Goal: Task Accomplishment & Management: Manage account settings

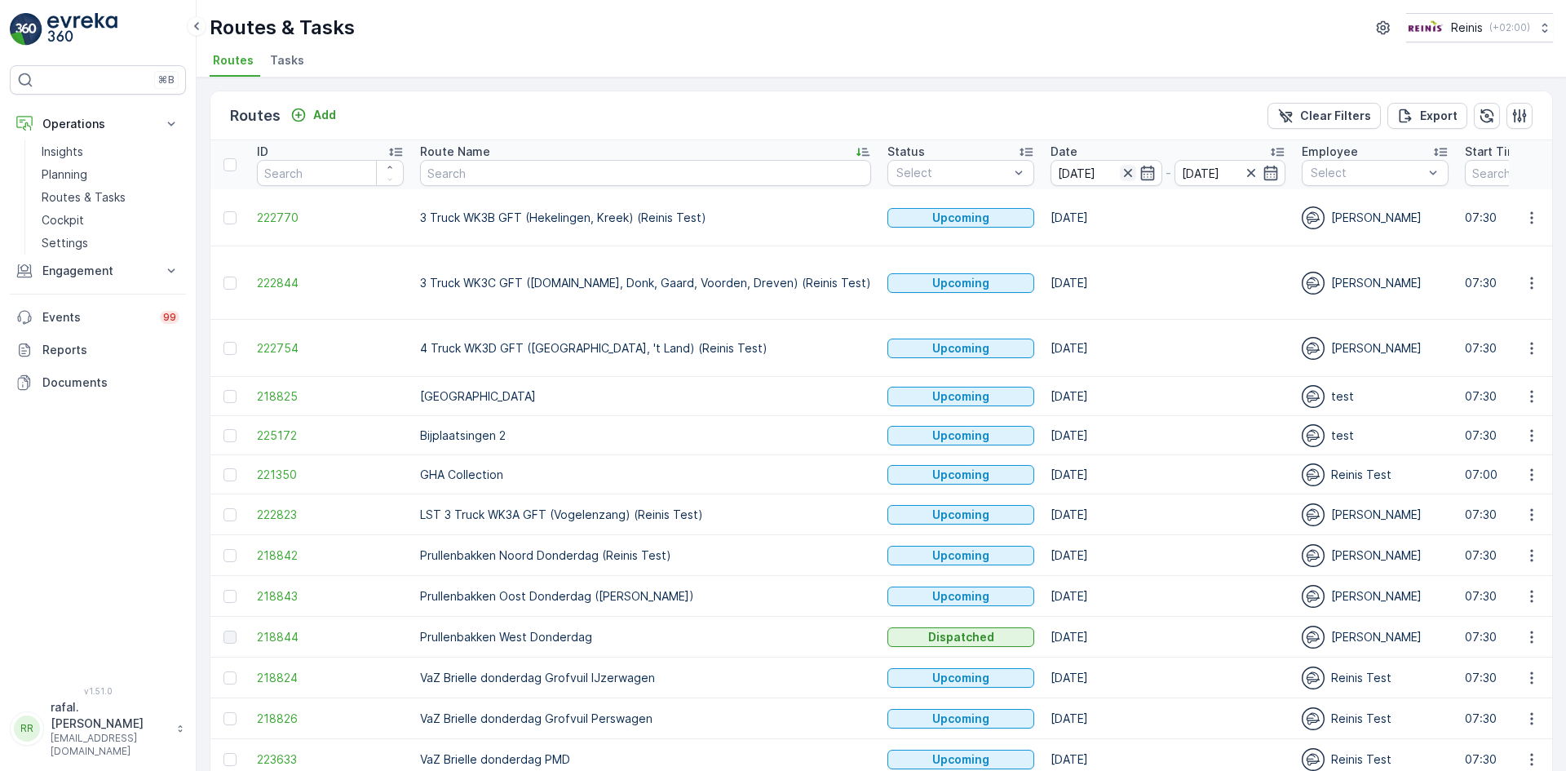
click at [1120, 167] on icon "button" at bounding box center [1128, 173] width 16 height 16
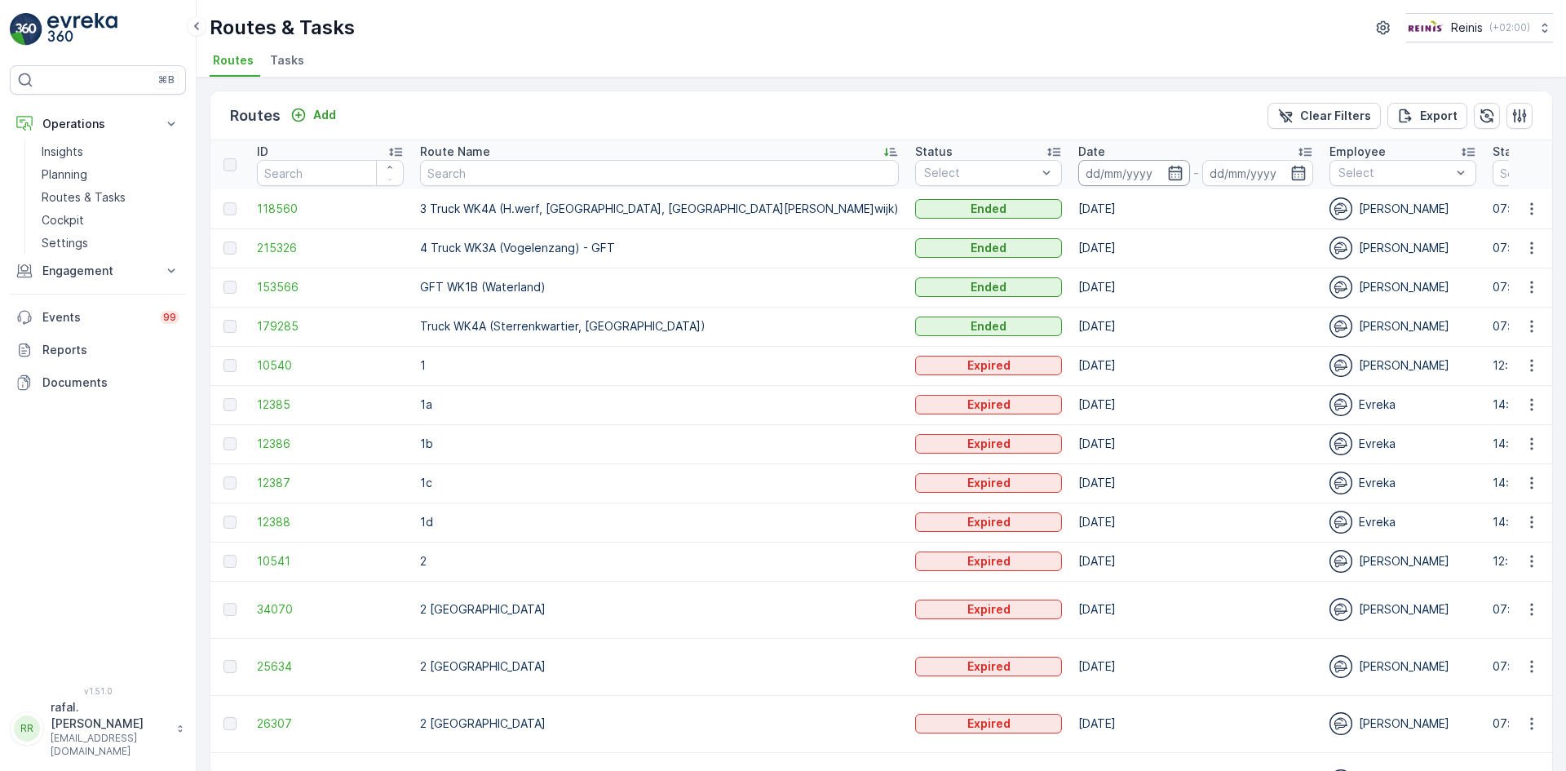
click at [1078, 173] on input at bounding box center [1134, 173] width 112 height 26
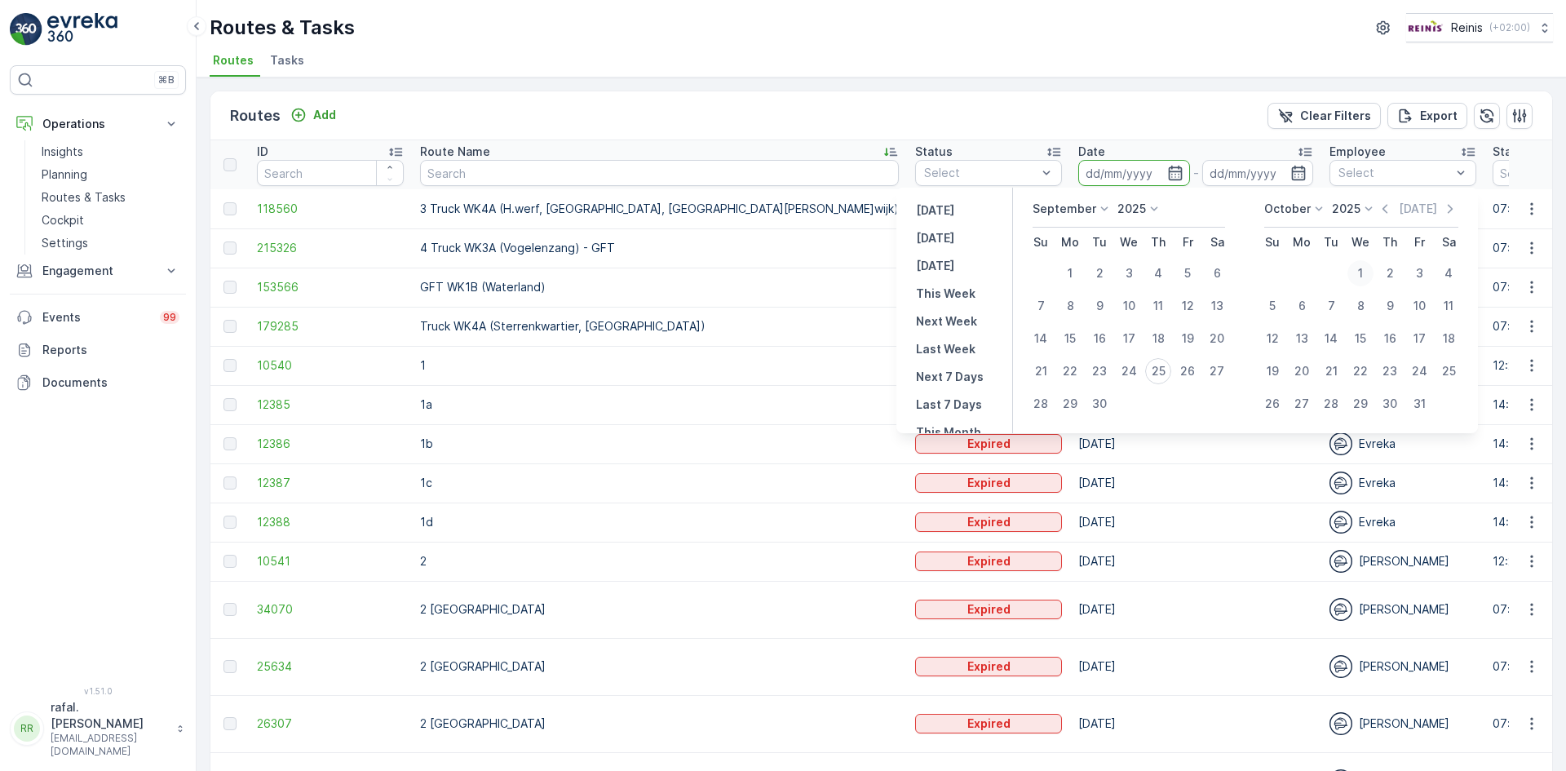
click at [1365, 268] on div "1" at bounding box center [1360, 273] width 26 height 26
type input "[DATE]"
click at [1365, 268] on div "1" at bounding box center [1360, 273] width 26 height 26
type input "[DATE]"
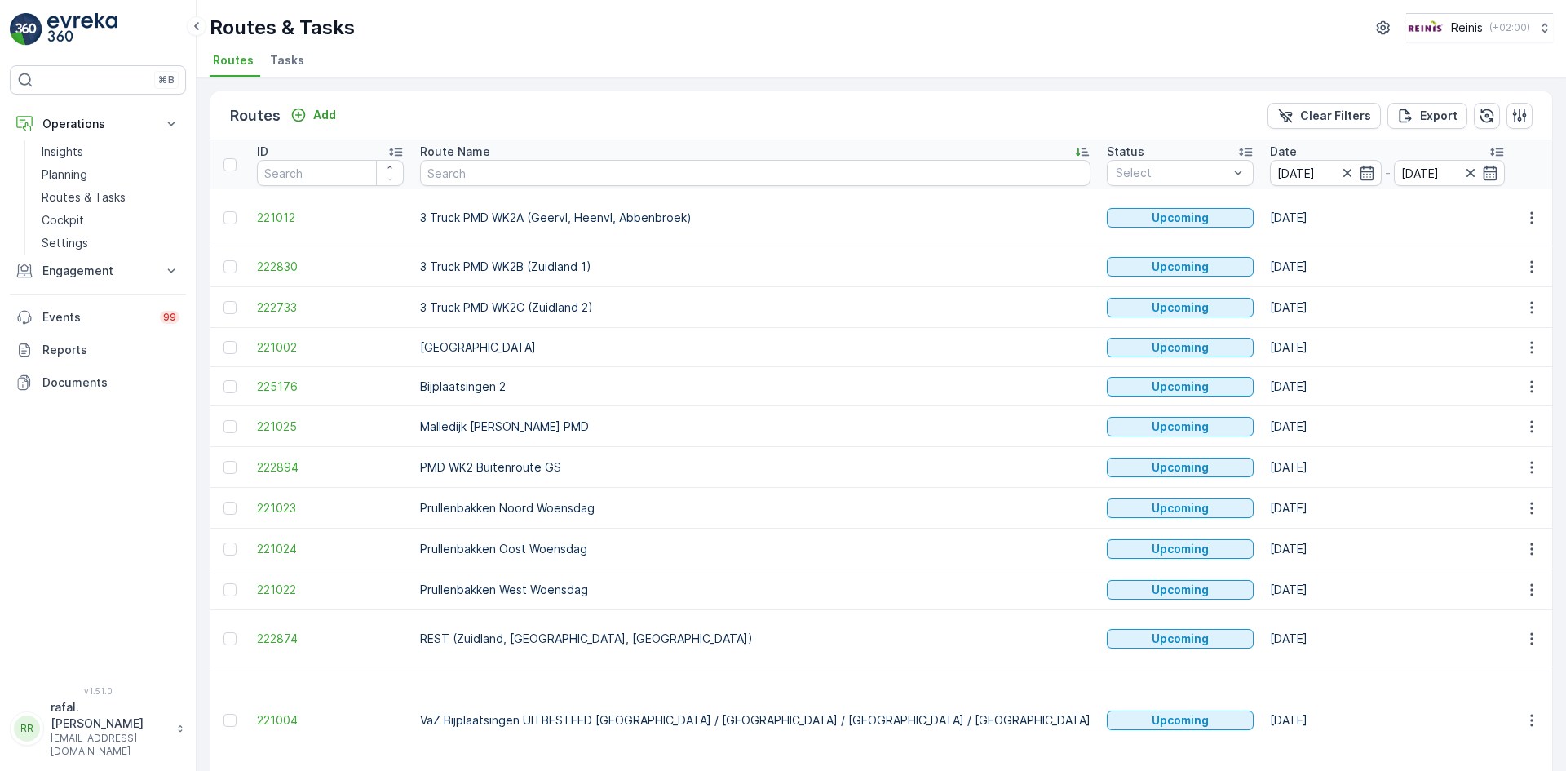
click at [1076, 148] on icon at bounding box center [1082, 152] width 13 height 8
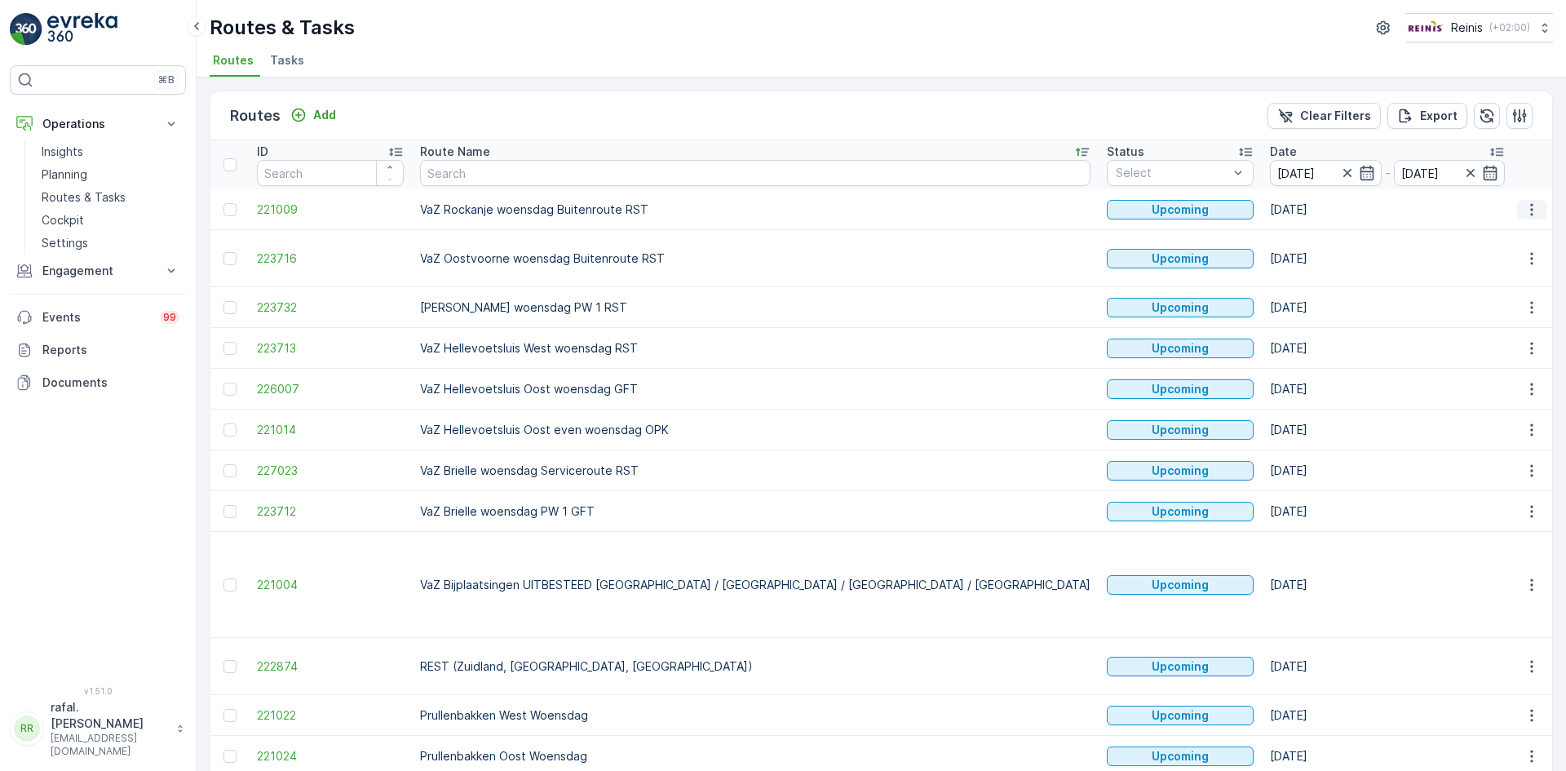
click at [1535, 206] on icon "button" at bounding box center [1532, 209] width 16 height 16
click at [1527, 226] on span "See More Details" at bounding box center [1493, 234] width 95 height 16
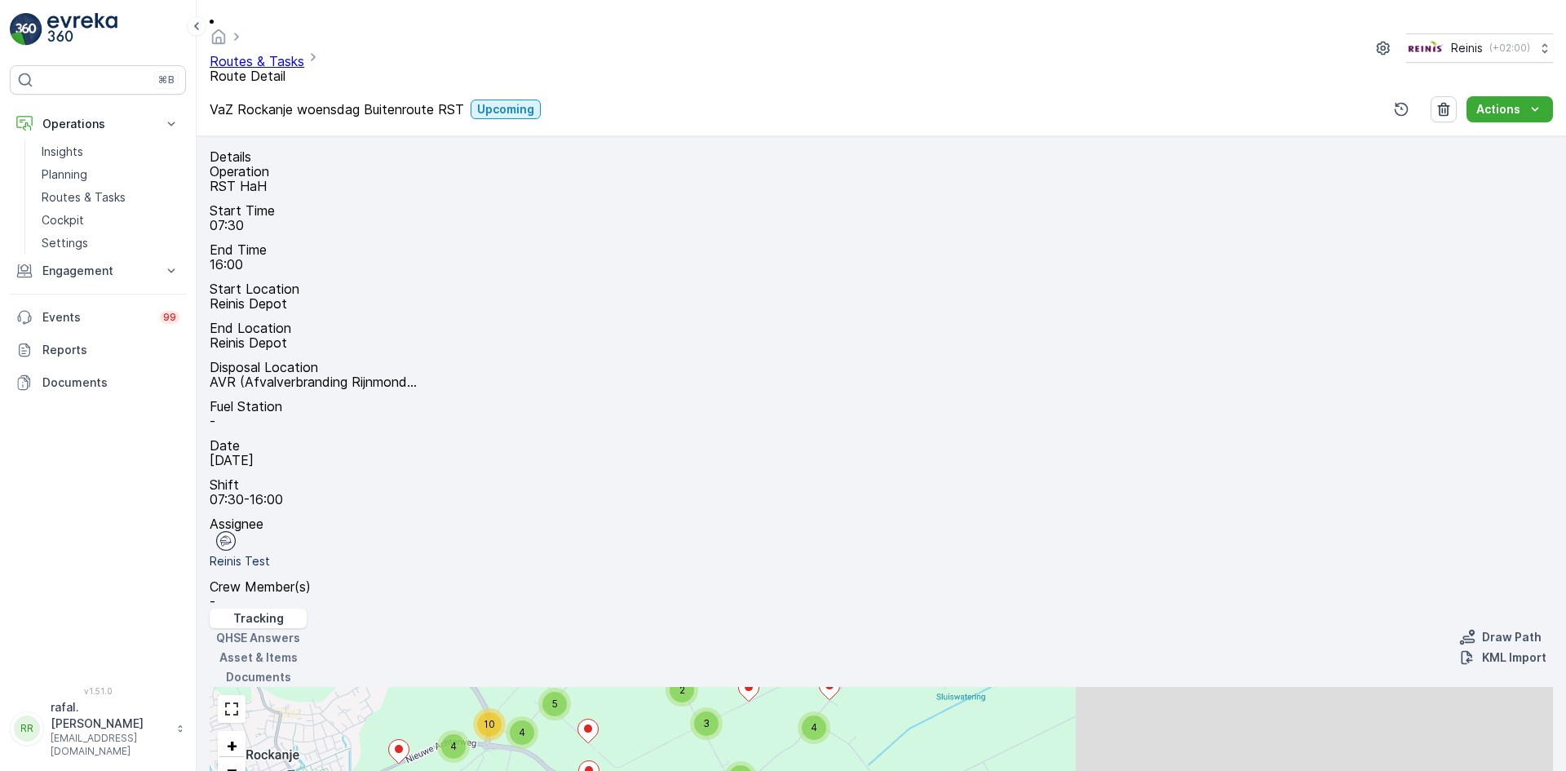
drag, startPoint x: 1247, startPoint y: 366, endPoint x: 1117, endPoint y: 217, distance: 198.3
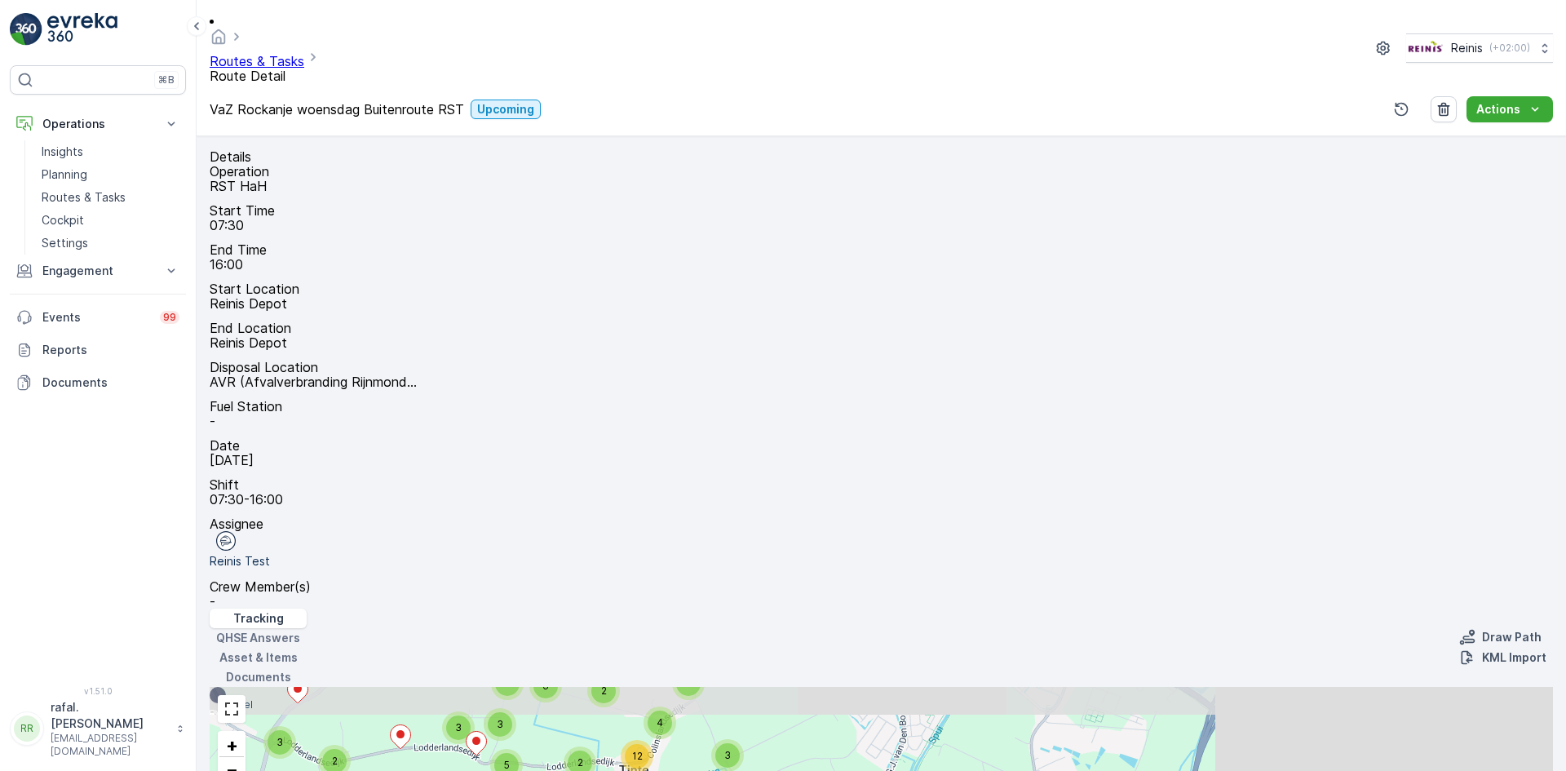
drag, startPoint x: 1081, startPoint y: 170, endPoint x: 1090, endPoint y: 497, distance: 326.4
click at [1090, 497] on div "Details Operation RST HaH Start Time 07:30 End Time 16:00 Start Location [GEOGR…" at bounding box center [881, 453] width 1369 height 635
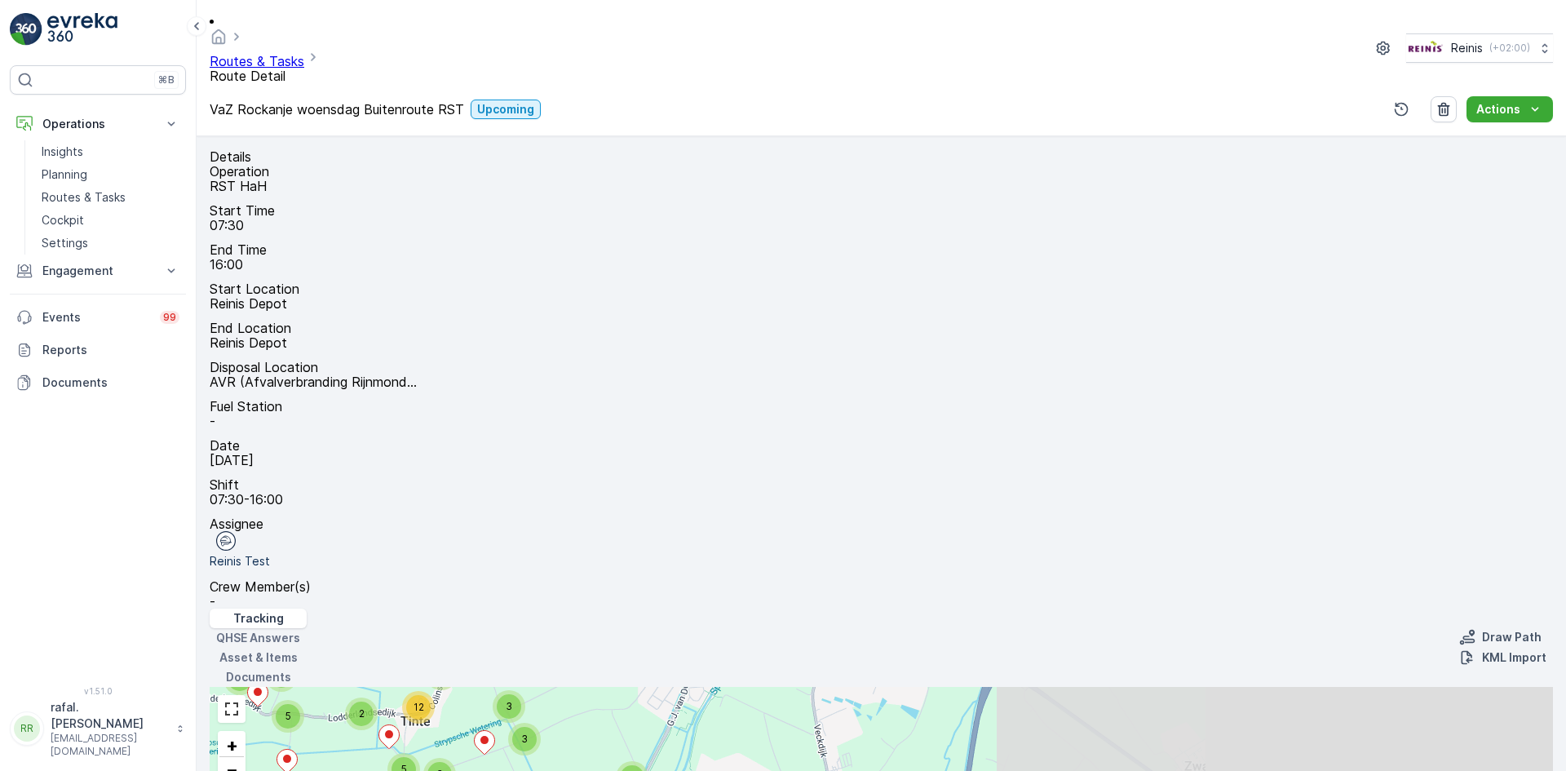
drag, startPoint x: 1229, startPoint y: 287, endPoint x: 1006, endPoint y: 238, distance: 228.0
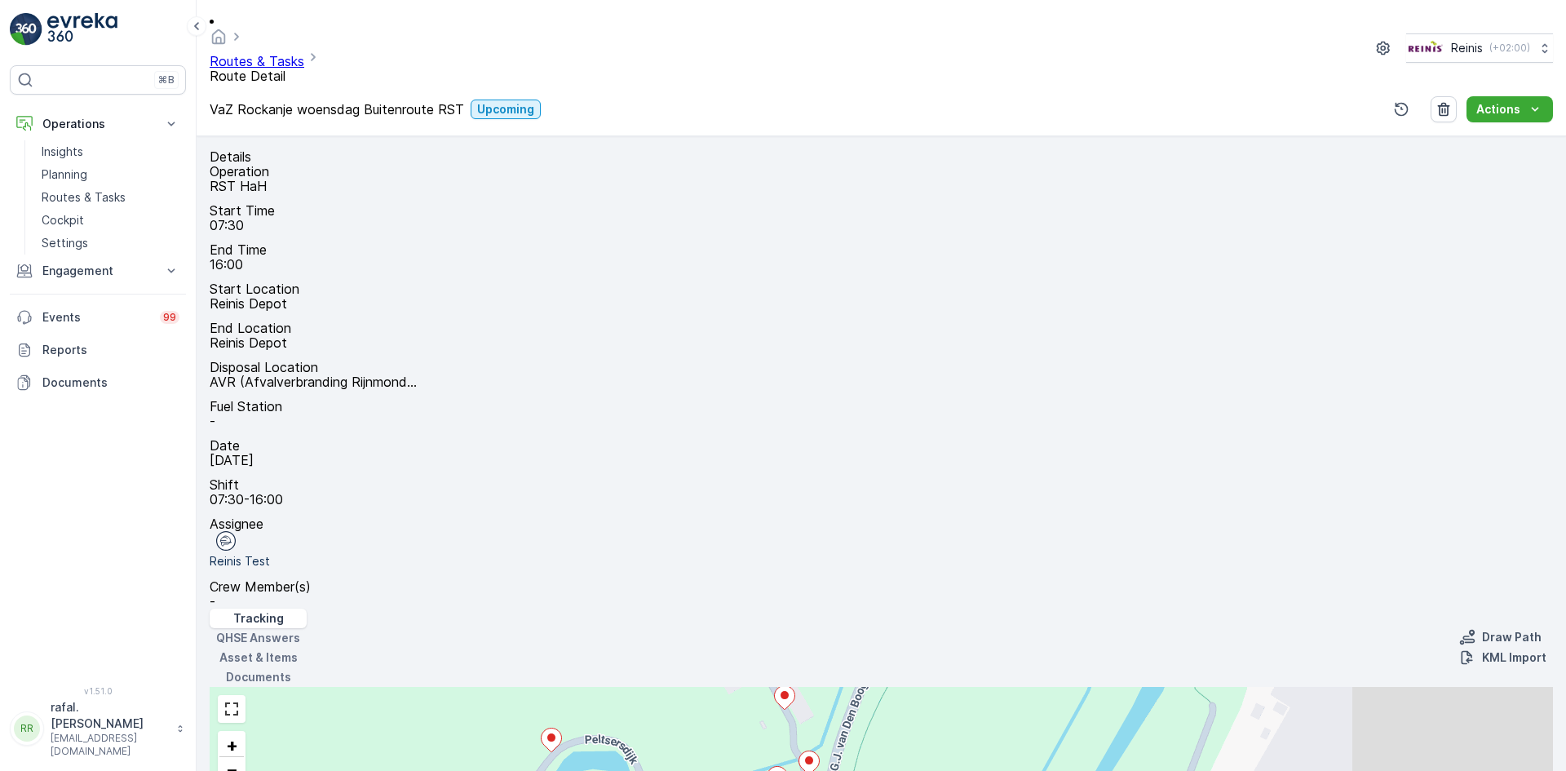
drag, startPoint x: 1197, startPoint y: 234, endPoint x: 1253, endPoint y: 289, distance: 77.9
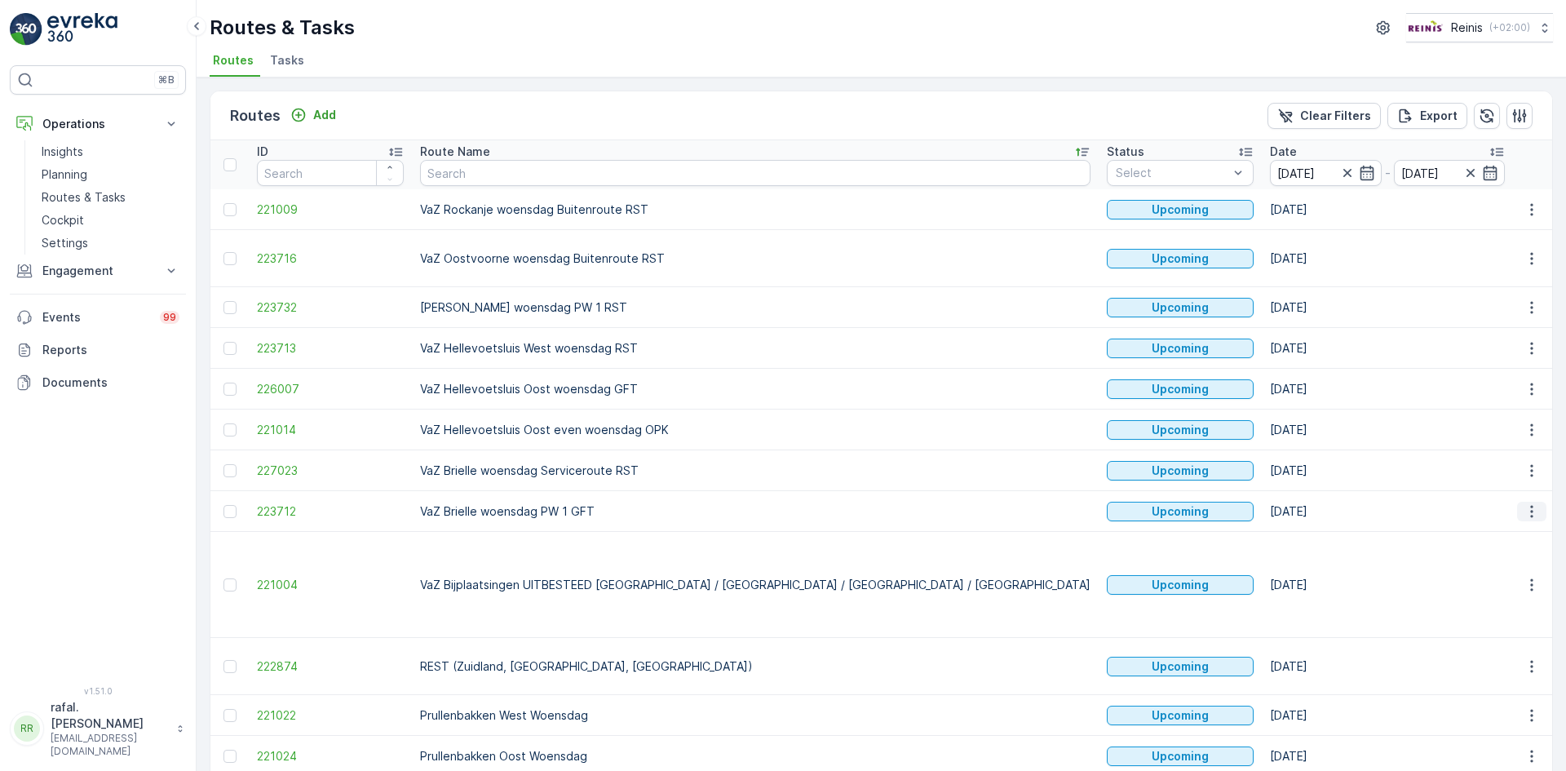
drag, startPoint x: 1533, startPoint y: 493, endPoint x: 1533, endPoint y: 502, distance: 9.0
click at [1533, 503] on icon "button" at bounding box center [1532, 511] width 16 height 16
click at [1512, 607] on span "Change Assignee" at bounding box center [1493, 611] width 95 height 16
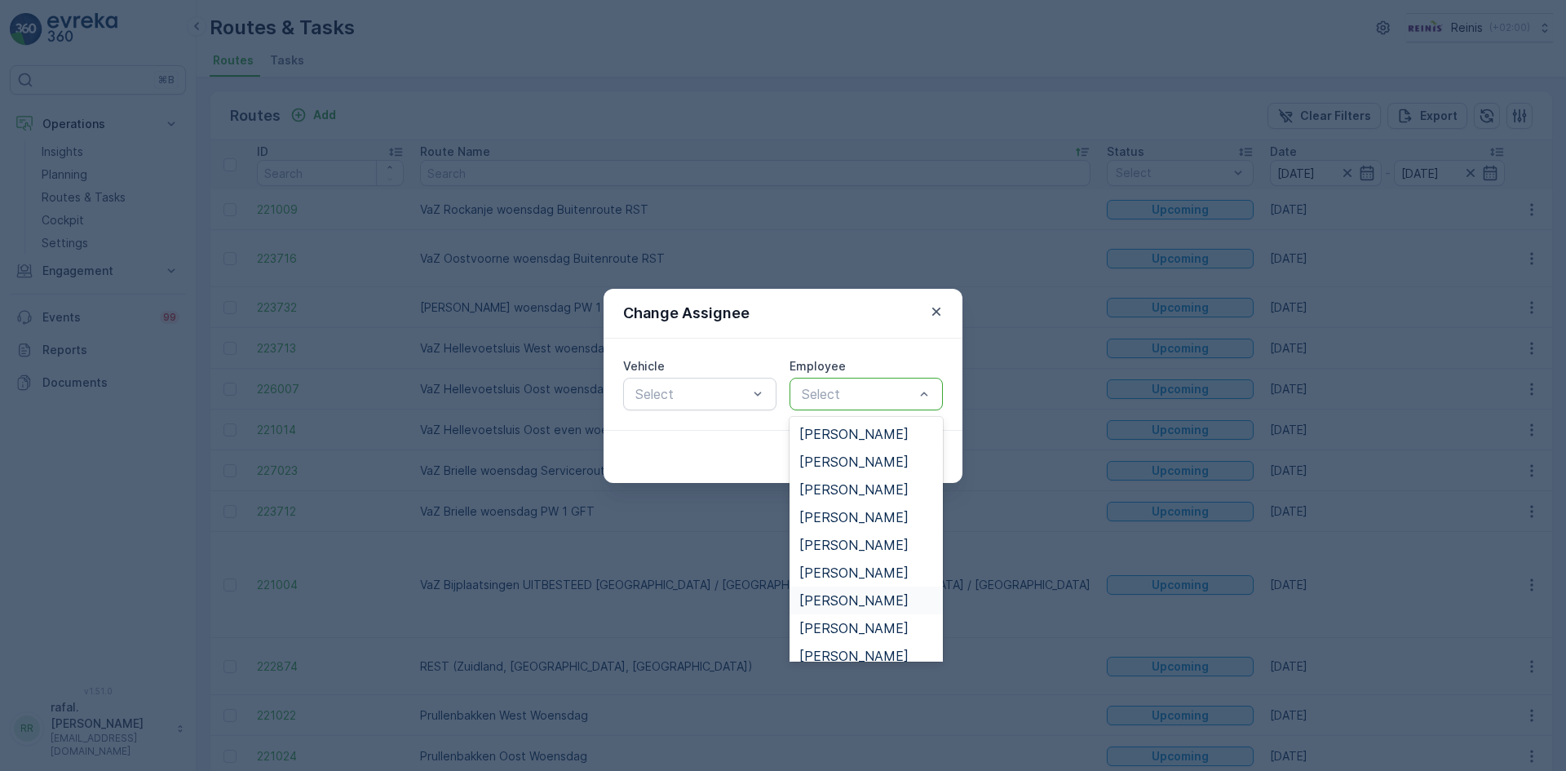
click at [845, 599] on span "[PERSON_NAME]" at bounding box center [853, 600] width 109 height 15
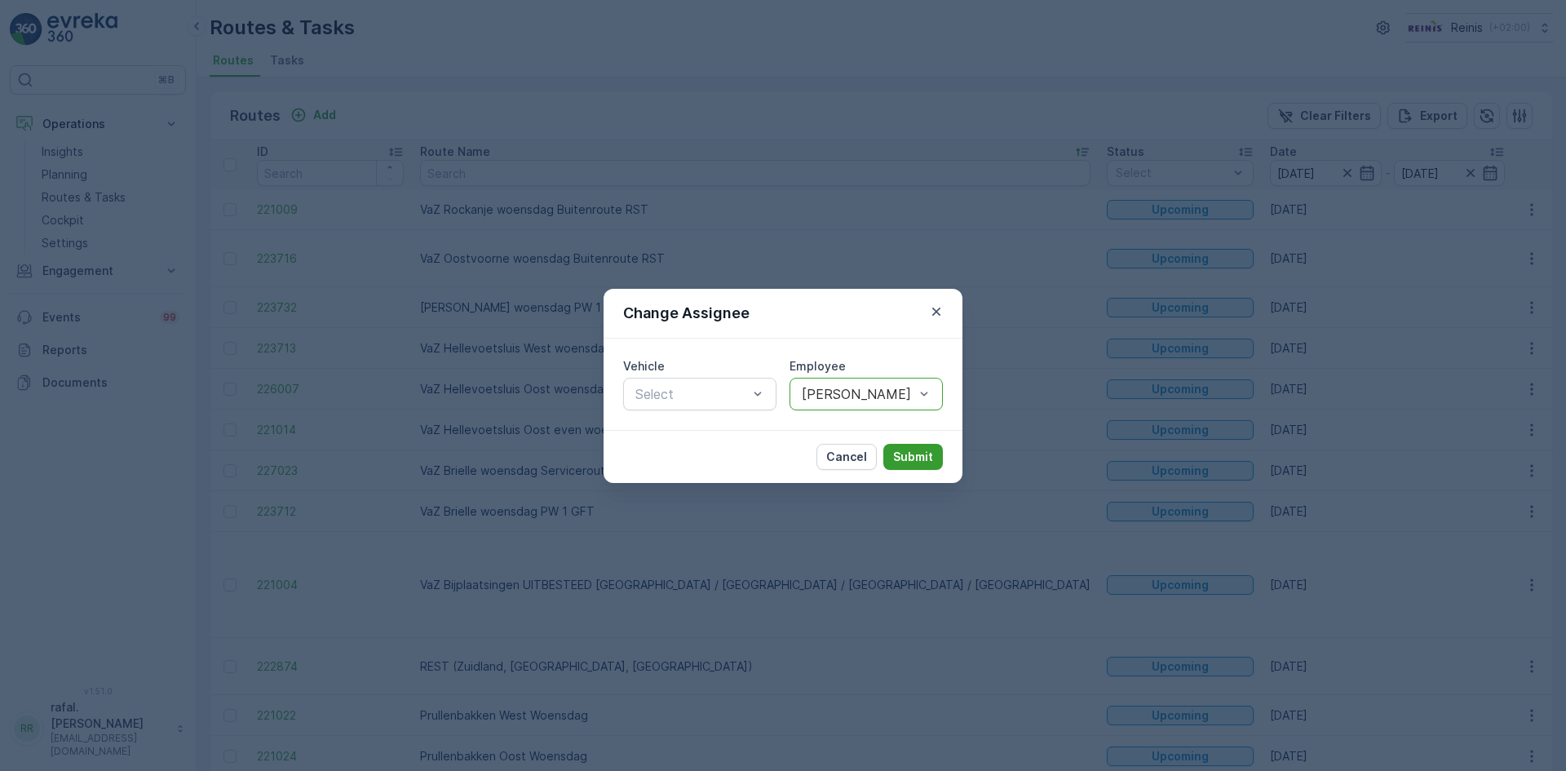
click at [893, 455] on button "Submit" at bounding box center [913, 457] width 60 height 26
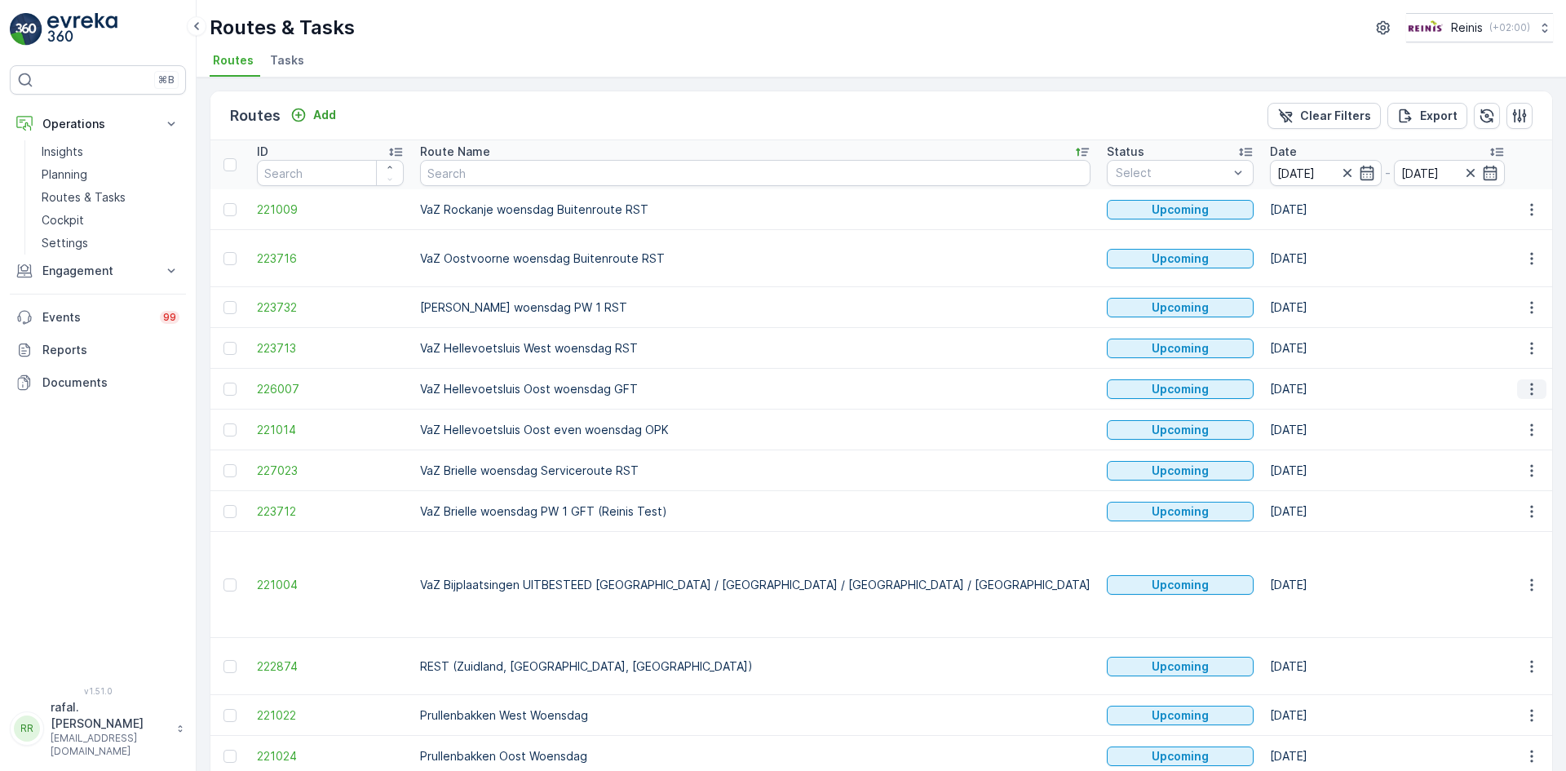
click at [1534, 381] on icon "button" at bounding box center [1532, 389] width 16 height 16
click at [1492, 487] on span "Change Assignee" at bounding box center [1493, 488] width 95 height 16
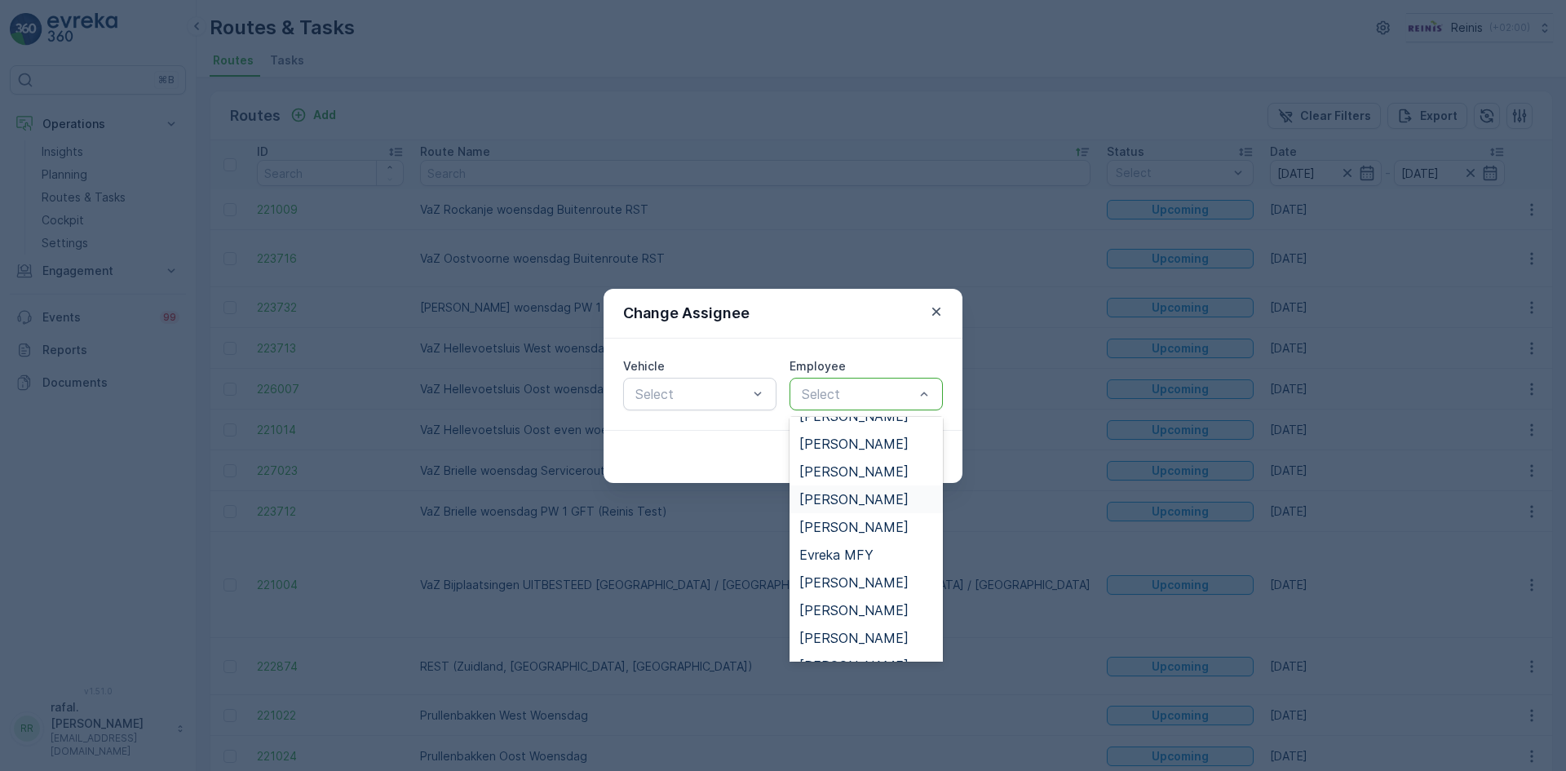
scroll to position [163, 0]
click at [856, 573] on span "[PERSON_NAME]" at bounding box center [853, 575] width 109 height 15
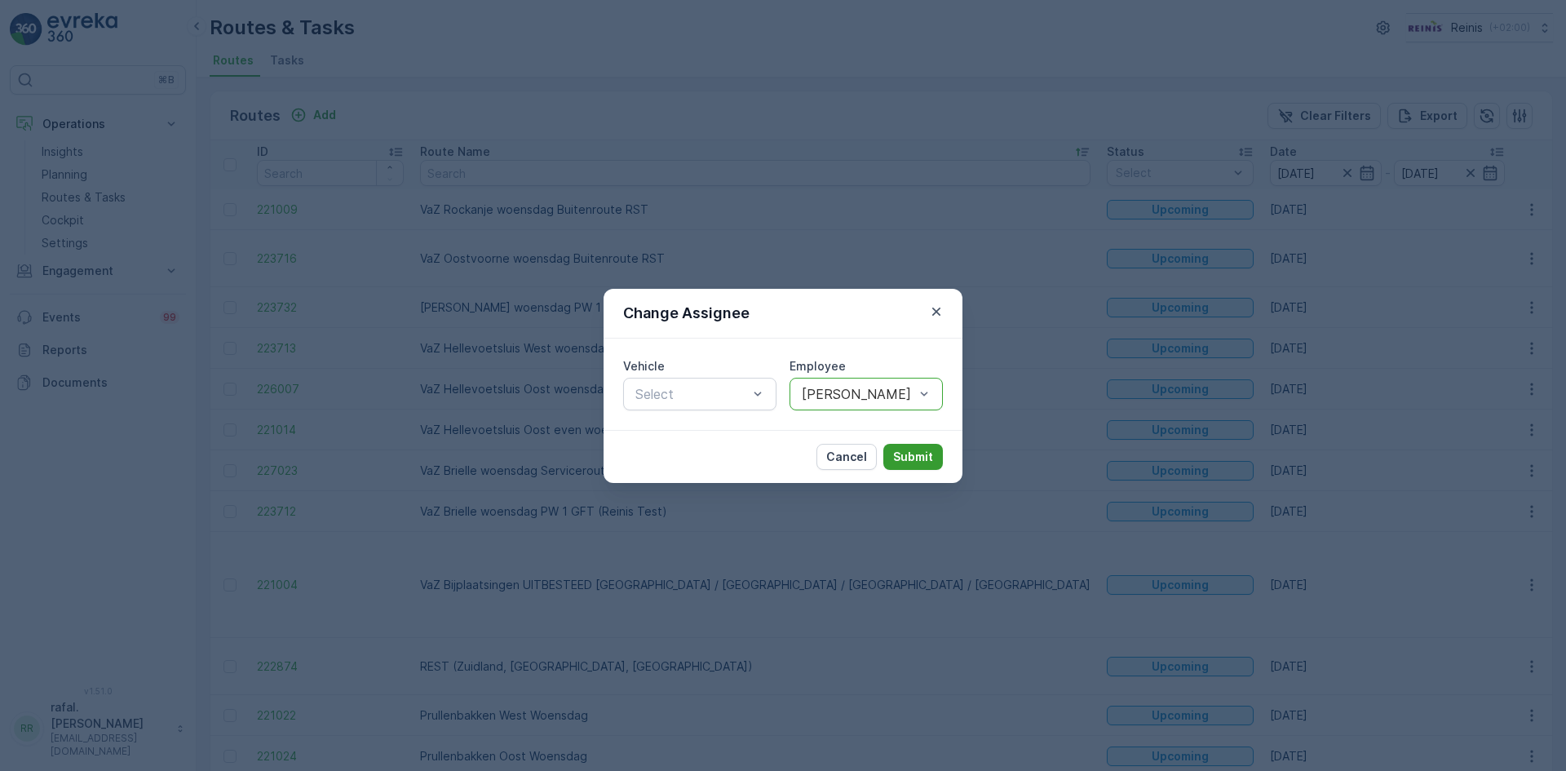
click at [901, 456] on p "Submit" at bounding box center [913, 457] width 40 height 16
